Goal: Find contact information: Find contact information

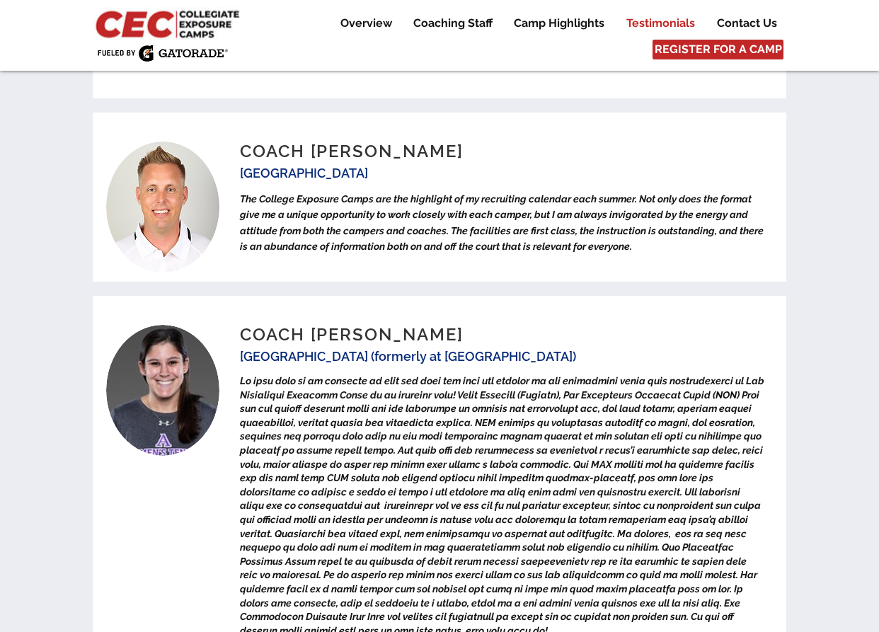
scroll to position [5799, 0]
drag, startPoint x: 801, startPoint y: 149, endPoint x: 783, endPoint y: 12, distance: 138.4
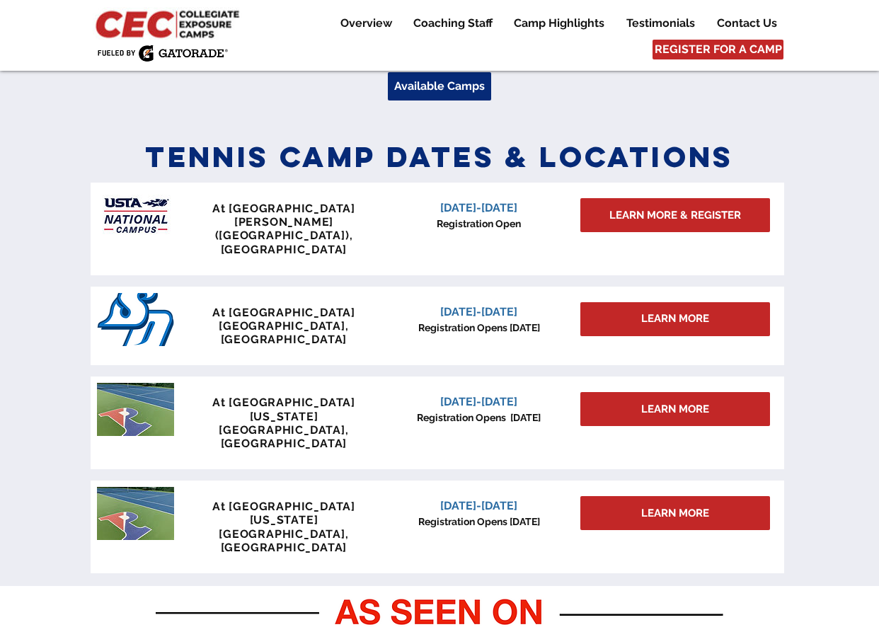
scroll to position [494, 0]
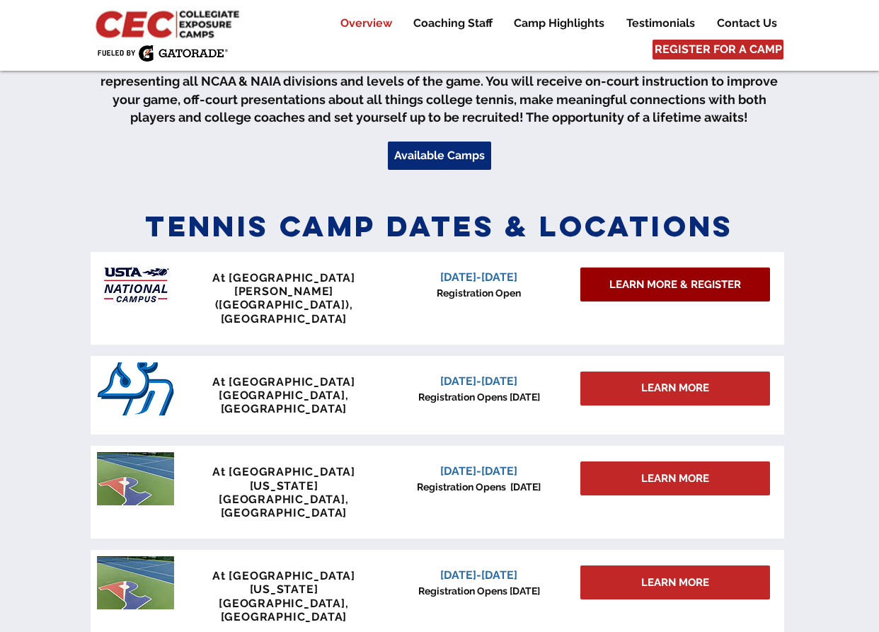
click at [679, 283] on span "LEARN MORE & REGISTER" at bounding box center [675, 284] width 132 height 15
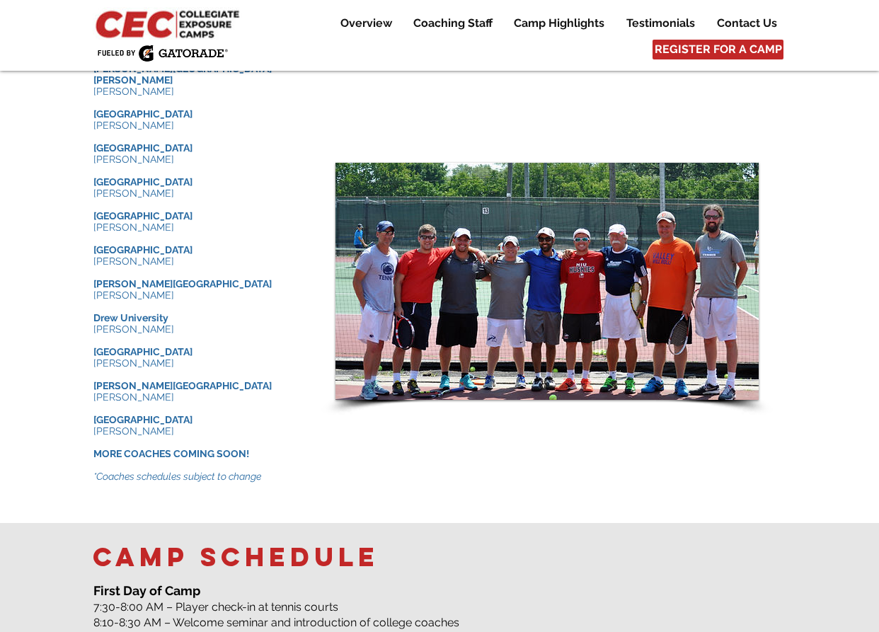
scroll to position [1486, 0]
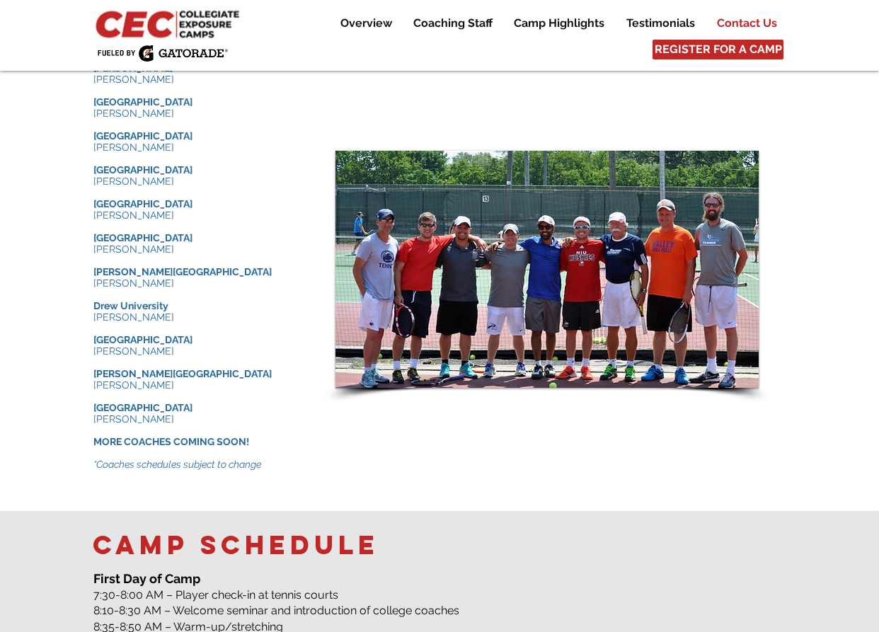
click at [749, 20] on p "Contact Us" at bounding box center [747, 23] width 74 height 17
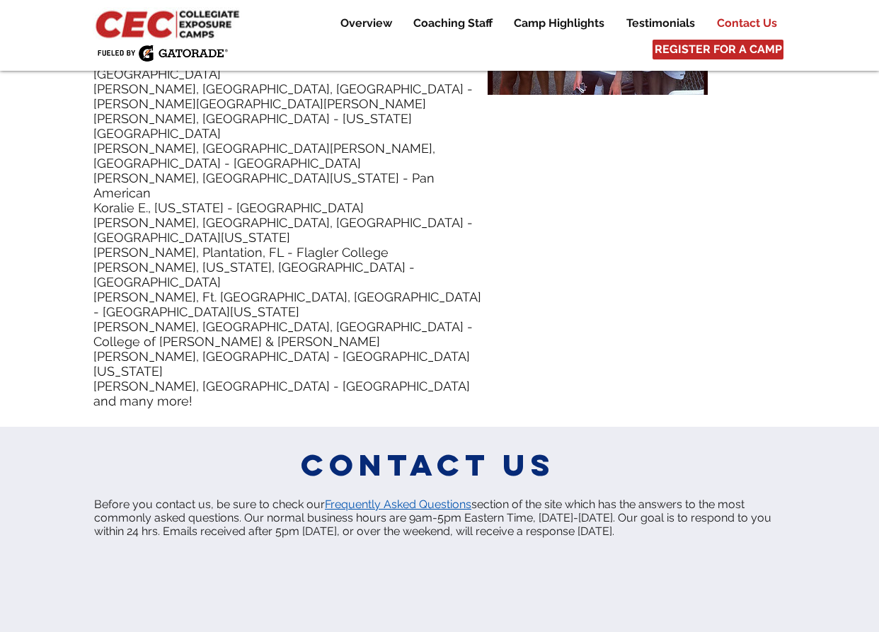
scroll to position [7013, 0]
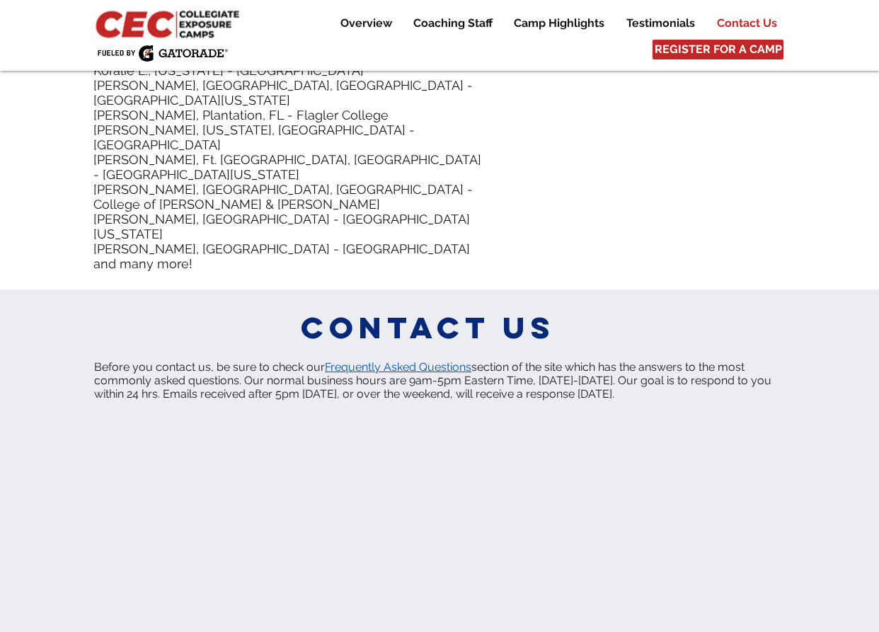
scroll to position [7154, 0]
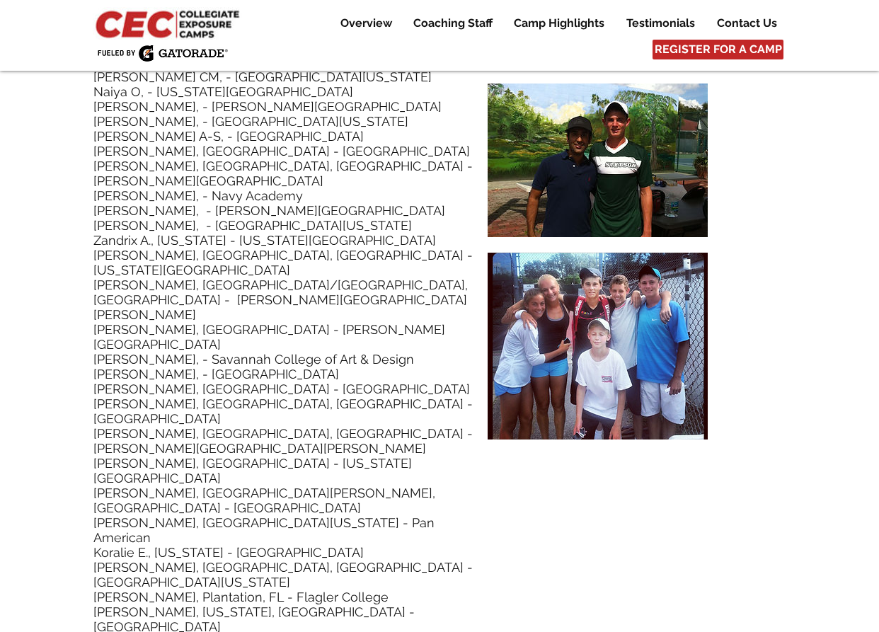
scroll to position [6665, 0]
